Goal: Task Accomplishment & Management: Manage account settings

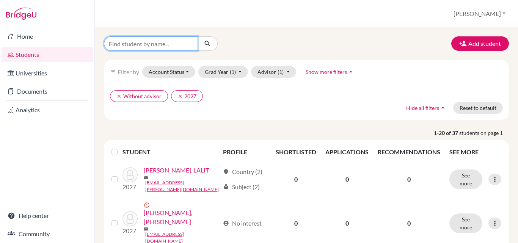
click at [150, 44] on input "Find student by name..." at bounding box center [151, 43] width 94 height 14
type input "dhar"
click button "submit" at bounding box center [208, 43] width 20 height 14
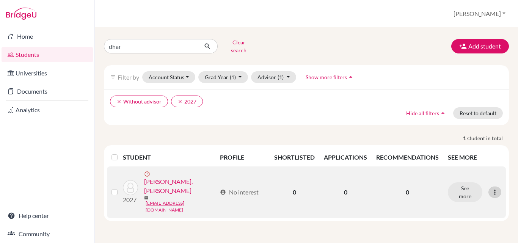
click at [495, 189] on icon at bounding box center [495, 193] width 8 height 8
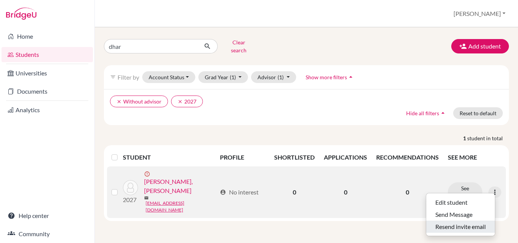
click at [461, 223] on button "Resend invite email" at bounding box center [460, 227] width 69 height 12
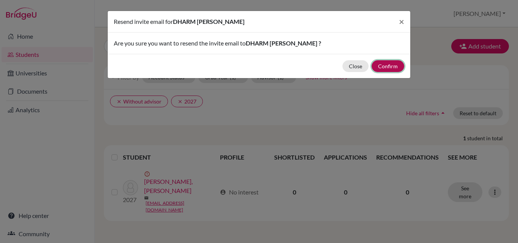
click at [390, 68] on button "Confirm" at bounding box center [388, 66] width 33 height 12
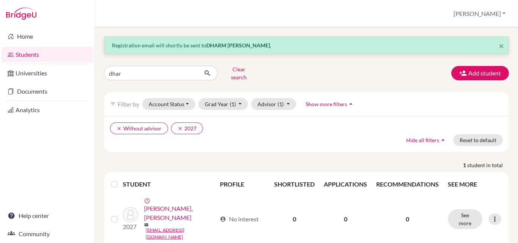
scroll to position [6, 0]
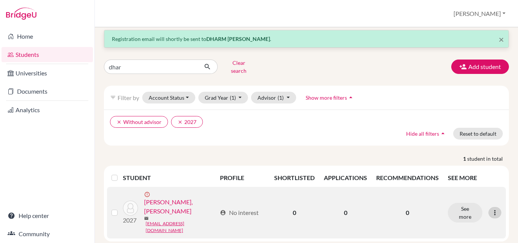
click at [492, 209] on icon at bounding box center [495, 213] width 8 height 8
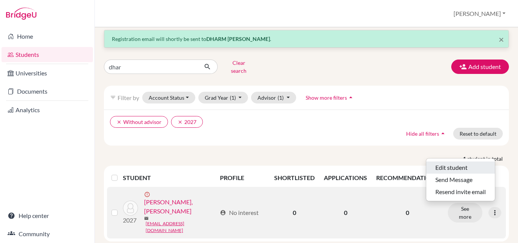
click at [454, 163] on button "Edit student" at bounding box center [460, 168] width 69 height 12
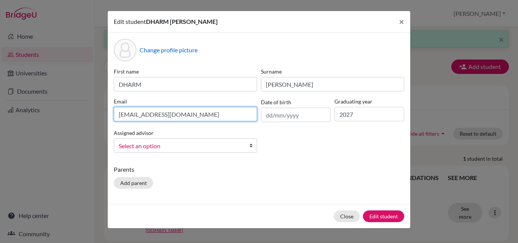
click at [218, 113] on input "dharmzalawadia@gmail.com" at bounding box center [185, 114] width 143 height 14
drag, startPoint x: 137, startPoint y: 117, endPoint x: 161, endPoint y: 115, distance: 24.7
click at [161, 115] on input "dharmzalawadia@gmail.com" at bounding box center [185, 114] width 143 height 14
type input "dharm24286@gmail.com"
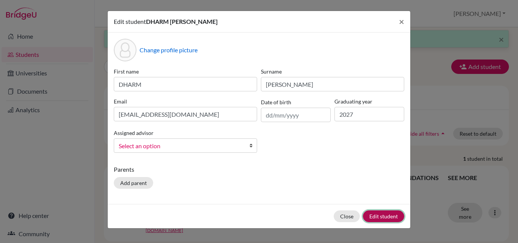
click at [379, 219] on button "Edit student" at bounding box center [383, 217] width 41 height 12
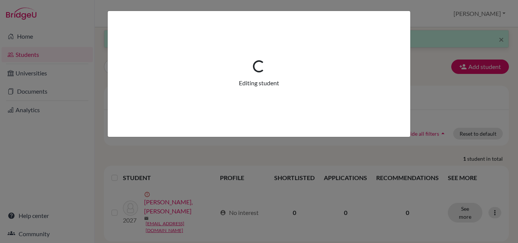
scroll to position [0, 0]
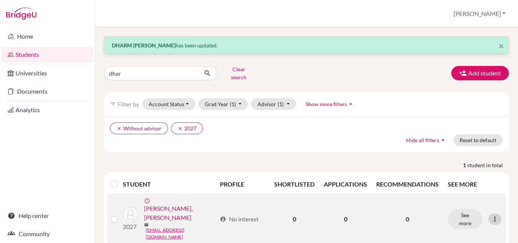
click at [491, 215] on icon at bounding box center [495, 219] width 8 height 8
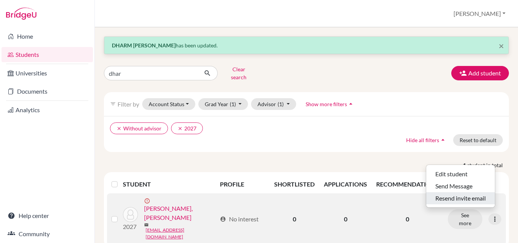
click at [459, 195] on button "Resend invite email" at bounding box center [460, 198] width 69 height 12
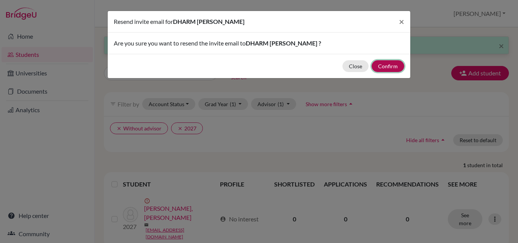
click at [387, 66] on button "Confirm" at bounding box center [388, 66] width 33 height 12
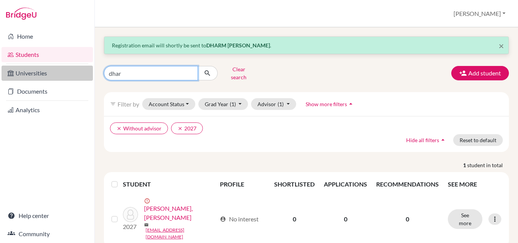
drag, startPoint x: 37, startPoint y: 72, endPoint x: 27, endPoint y: 72, distance: 9.5
click at [27, 72] on div "Home Students Universities Documents Analytics Help center Community Students o…" at bounding box center [259, 121] width 518 height 243
type input "adva"
click button "submit" at bounding box center [208, 73] width 20 height 14
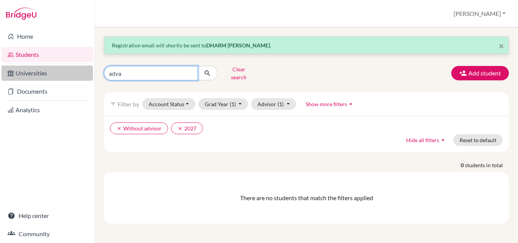
drag, startPoint x: 130, startPoint y: 72, endPoint x: 76, endPoint y: 72, distance: 54.6
click at [76, 72] on div "Home Students Universities Documents Analytics Help center Community Students o…" at bounding box center [259, 121] width 518 height 243
type input "vans"
click button "submit" at bounding box center [208, 73] width 20 height 14
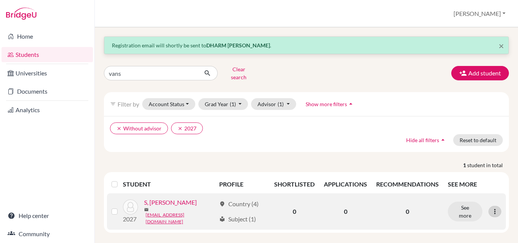
click at [496, 208] on icon at bounding box center [495, 212] width 8 height 8
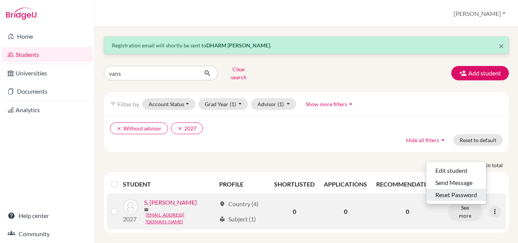
click at [459, 192] on button "Reset Password" at bounding box center [456, 195] width 60 height 12
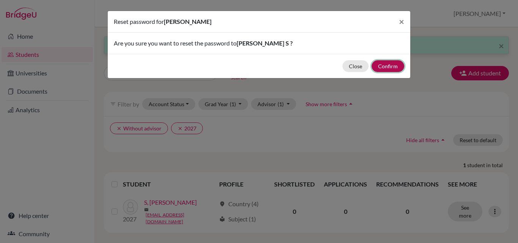
click at [392, 68] on button "Confirm" at bounding box center [388, 66] width 33 height 12
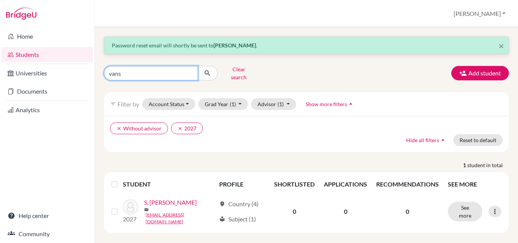
drag, startPoint x: 135, startPoint y: 72, endPoint x: 0, endPoint y: 65, distance: 135.6
click at [0, 65] on div "Home Students Universities Documents Analytics Help center Community Students o…" at bounding box center [259, 121] width 518 height 243
type input "yom"
click button "submit" at bounding box center [208, 73] width 20 height 14
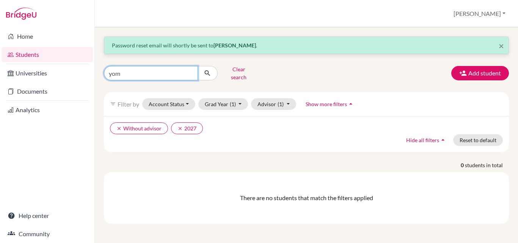
click at [132, 72] on input "yom" at bounding box center [151, 73] width 94 height 14
type input "yoi"
click button "submit" at bounding box center [208, 73] width 20 height 14
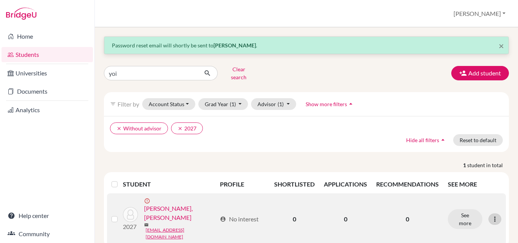
click at [494, 215] on icon at bounding box center [495, 219] width 8 height 8
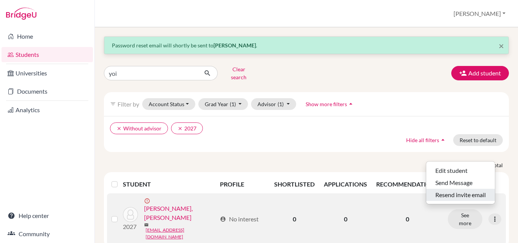
click at [460, 192] on button "Resend invite email" at bounding box center [460, 195] width 69 height 12
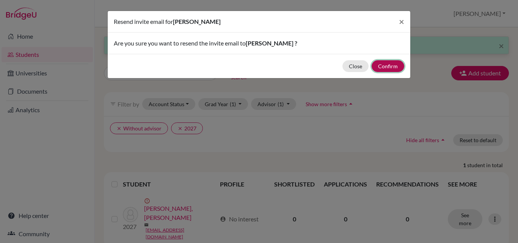
click at [380, 67] on button "Confirm" at bounding box center [388, 66] width 33 height 12
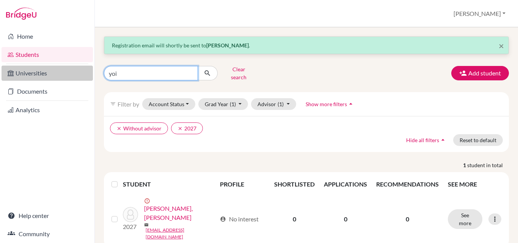
drag, startPoint x: 124, startPoint y: 71, endPoint x: 72, endPoint y: 73, distance: 51.6
click at [72, 73] on div "Home Students Universities Documents Analytics Help center Community Students o…" at bounding box center [259, 121] width 518 height 243
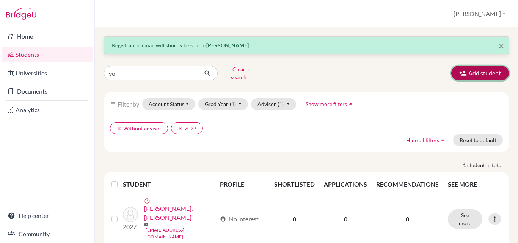
click at [471, 72] on button "Add student" at bounding box center [480, 73] width 58 height 14
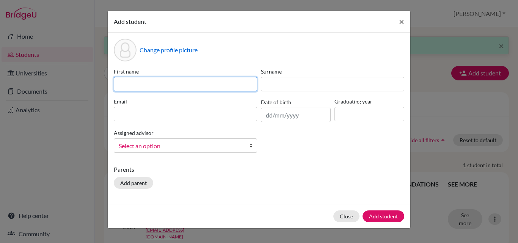
click at [187, 83] on input at bounding box center [185, 84] width 143 height 14
type input "ADVAY"
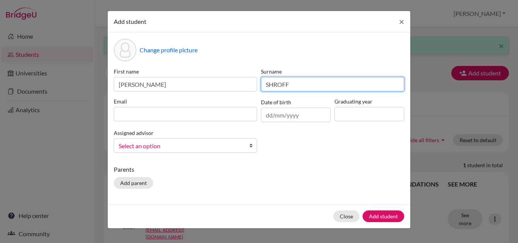
type input "SHROFF"
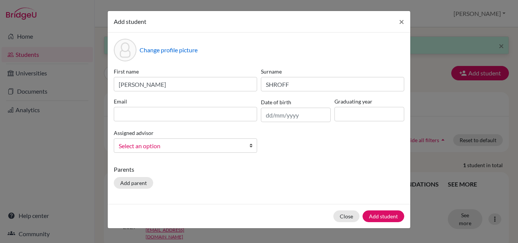
click at [157, 122] on div "First name ADVAY Surname SHROFF Email Date of birth Graduating year Assigned ad…" at bounding box center [259, 113] width 294 height 91
click at [158, 118] on input at bounding box center [185, 114] width 143 height 14
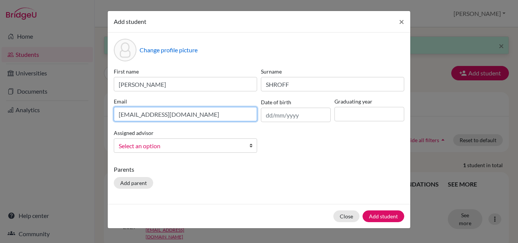
type input "advayshroff@gmail.com"
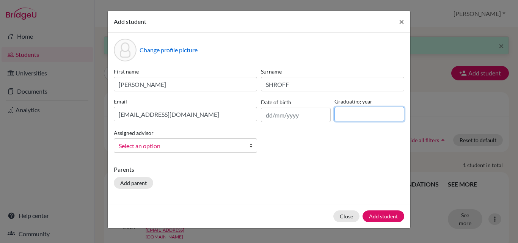
click at [367, 115] on input at bounding box center [370, 114] width 70 height 14
type input "2027"
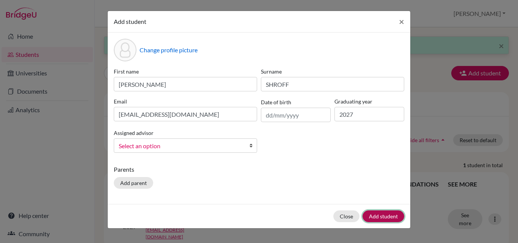
click at [386, 217] on button "Add student" at bounding box center [384, 217] width 42 height 12
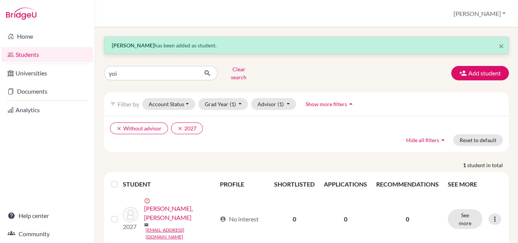
click at [174, 50] on div "× ADVAY SHROFF has been added as student." at bounding box center [306, 45] width 404 height 17
drag, startPoint x: 119, startPoint y: 77, endPoint x: 50, endPoint y: 60, distance: 70.6
click at [47, 60] on div "Home Students Universities Documents Analytics Help center Community Students o…" at bounding box center [259, 121] width 518 height 243
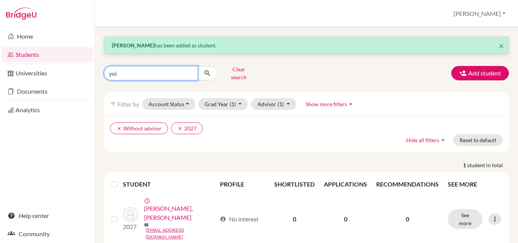
click at [124, 66] on input "yoi" at bounding box center [151, 73] width 94 height 14
drag, startPoint x: 123, startPoint y: 70, endPoint x: 80, endPoint y: 71, distance: 42.9
click at [81, 71] on div "Home Students Universities Documents Analytics Help center Community Students o…" at bounding box center [259, 121] width 518 height 243
type input "adv"
click button "submit" at bounding box center [208, 73] width 20 height 14
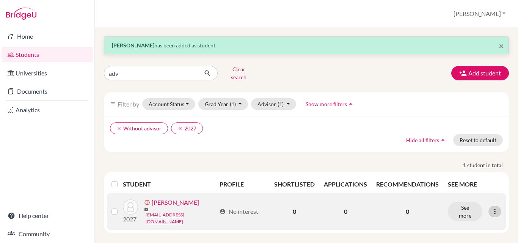
click at [494, 208] on icon at bounding box center [495, 212] width 8 height 8
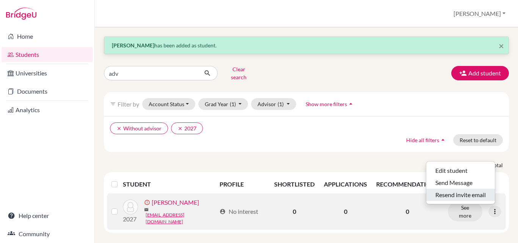
click at [453, 192] on button "Resend invite email" at bounding box center [460, 195] width 69 height 12
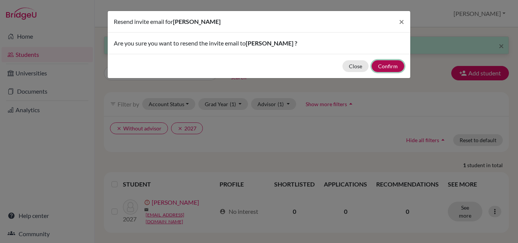
click at [394, 64] on button "Confirm" at bounding box center [388, 66] width 33 height 12
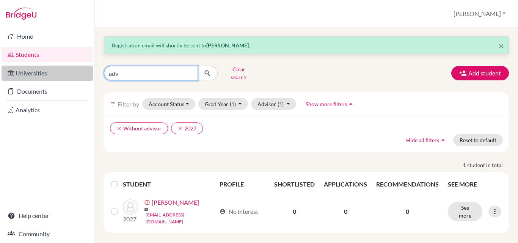
drag, startPoint x: 143, startPoint y: 71, endPoint x: 28, endPoint y: 70, distance: 114.9
click at [28, 70] on div "Home Students Universities Documents Analytics Help center Community Students o…" at bounding box center [259, 121] width 518 height 243
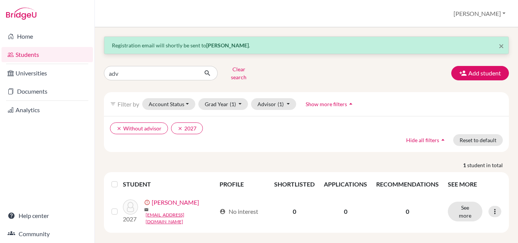
click at [165, 25] on div "Students overview Jayakumar Profile School Settings Log out" at bounding box center [306, 13] width 423 height 27
click at [497, 13] on button "[PERSON_NAME]" at bounding box center [479, 13] width 59 height 14
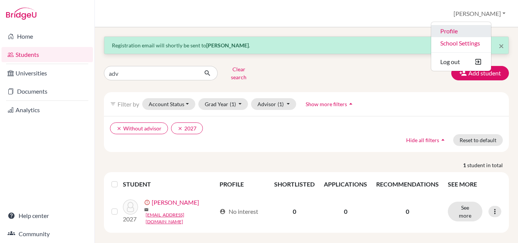
click at [465, 28] on link "Profile" at bounding box center [461, 31] width 60 height 12
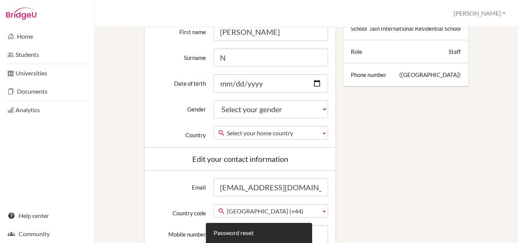
scroll to position [228, 0]
